Goal: Task Accomplishment & Management: Use online tool/utility

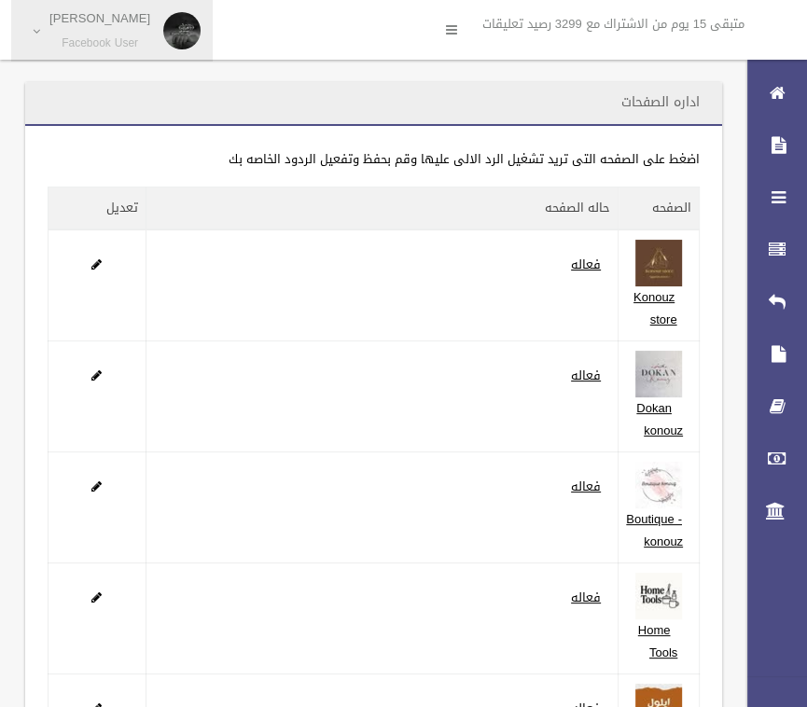
click at [28, 27] on link "[PERSON_NAME] Facebook User" at bounding box center [112, 31] width 202 height 62
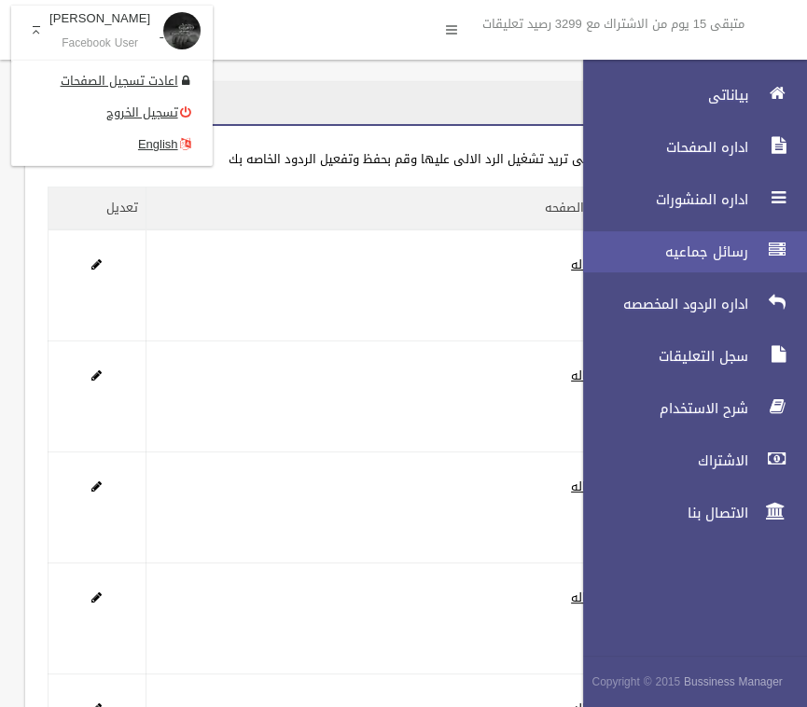
click at [717, 236] on link "رسائل جماعيه" at bounding box center [687, 251] width 240 height 41
